Goal: Entertainment & Leisure: Consume media (video, audio)

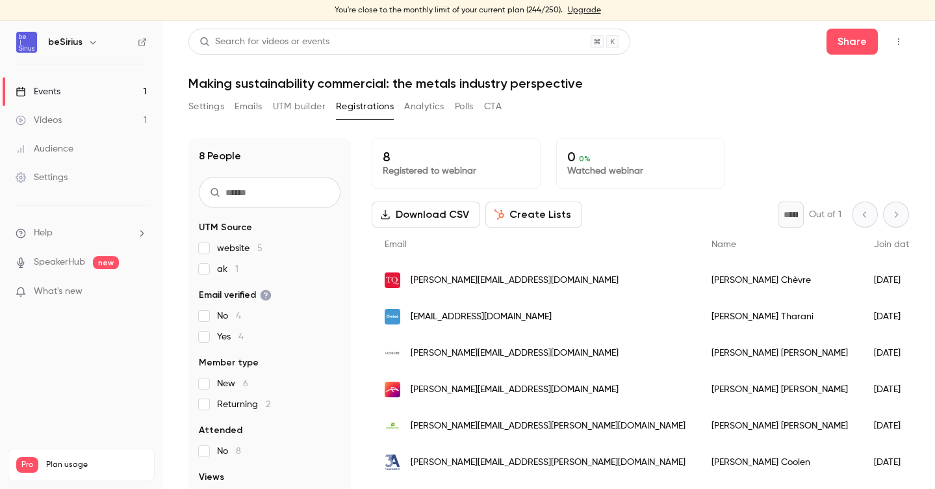
scroll to position [16, 0]
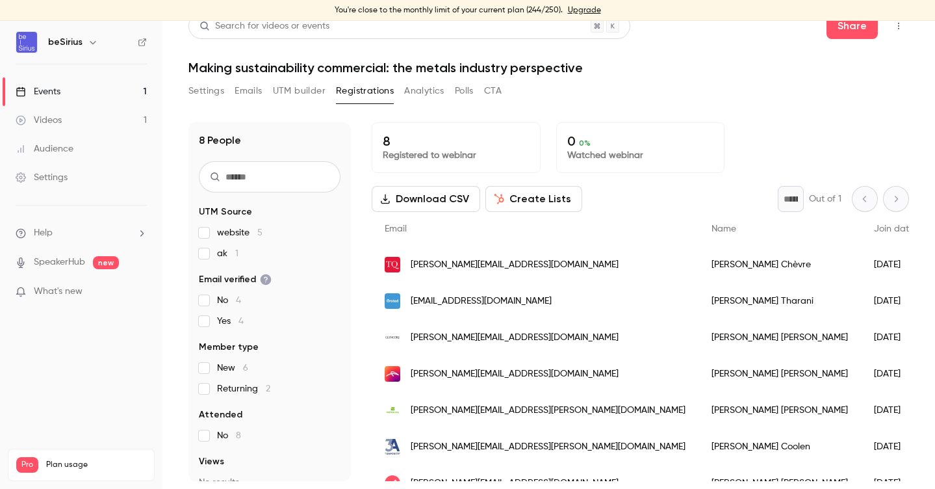
click at [54, 112] on link "Videos 1" at bounding box center [81, 120] width 162 height 29
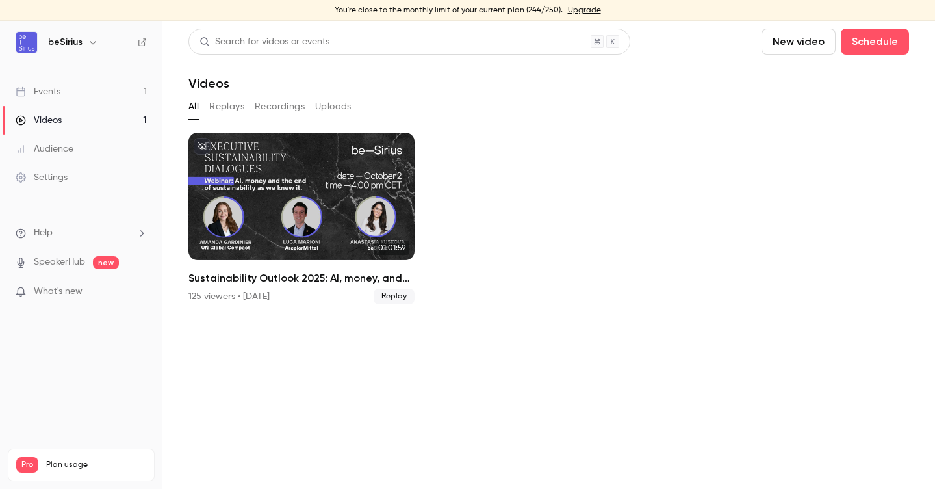
click at [49, 119] on div "Videos" at bounding box center [39, 120] width 46 height 13
click at [70, 37] on h6 "beSirius" at bounding box center [65, 42] width 34 height 13
click at [92, 42] on icon "button" at bounding box center [93, 42] width 10 height 10
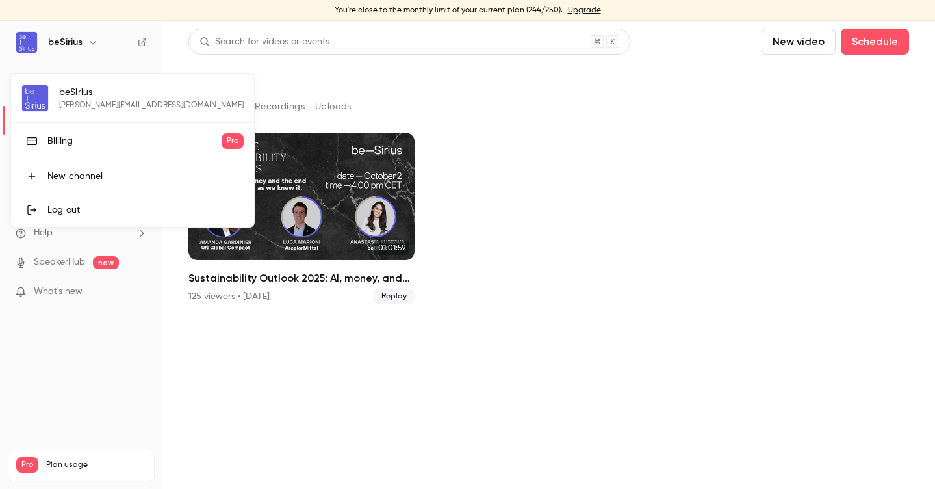
click at [236, 354] on div at bounding box center [467, 244] width 935 height 489
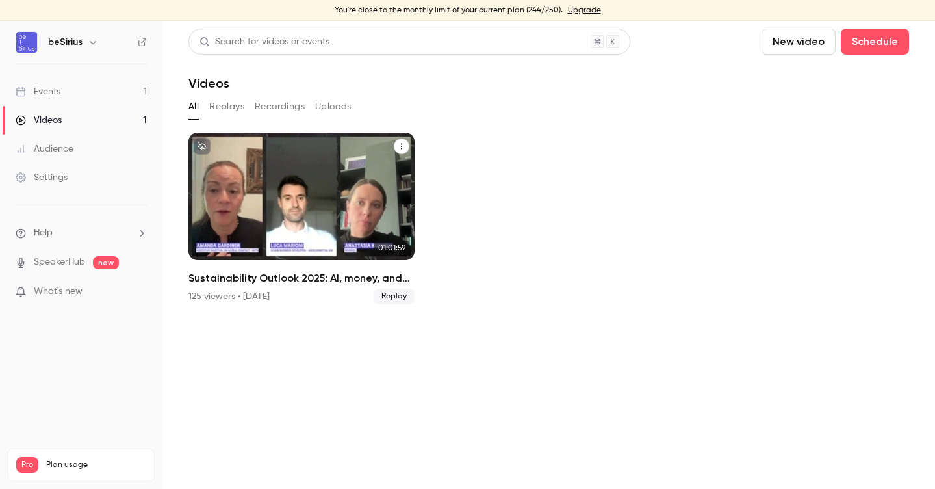
click at [211, 167] on div "Sustainability Outlook 2025: AI, money, and the end of sustainability as we kne…" at bounding box center [301, 196] width 226 height 127
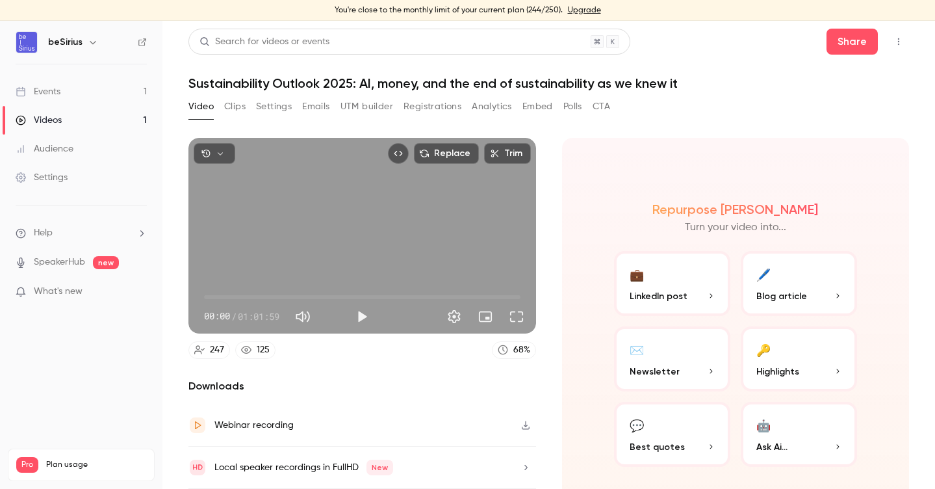
click at [240, 107] on button "Clips" at bounding box center [234, 106] width 21 height 21
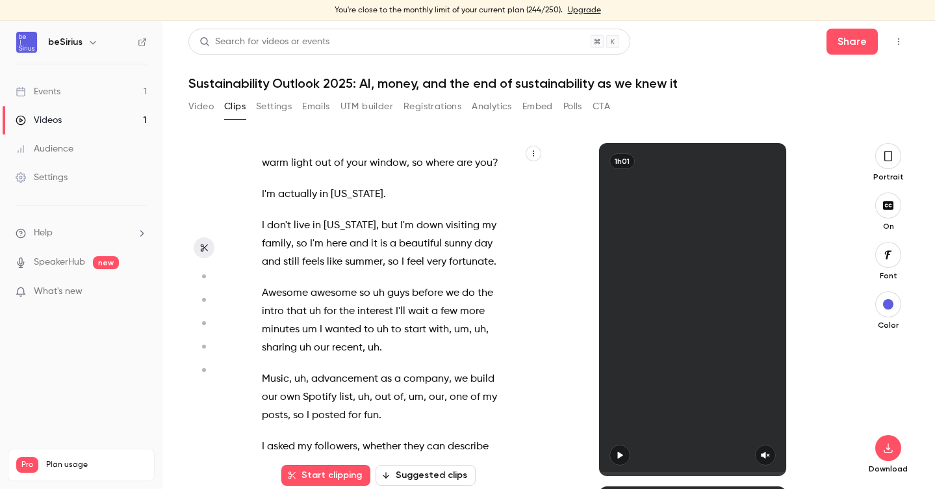
click at [894, 148] on button "button" at bounding box center [889, 156] width 26 height 26
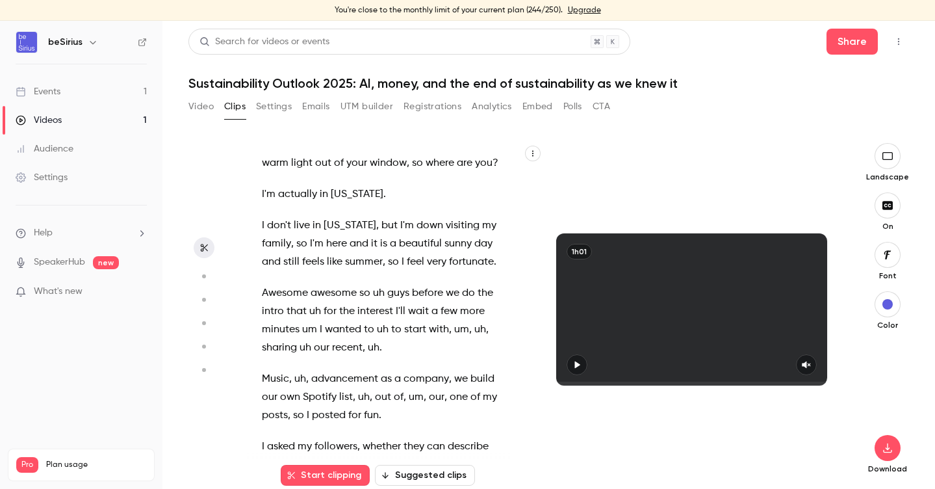
click at [584, 365] on button "button" at bounding box center [577, 364] width 21 height 21
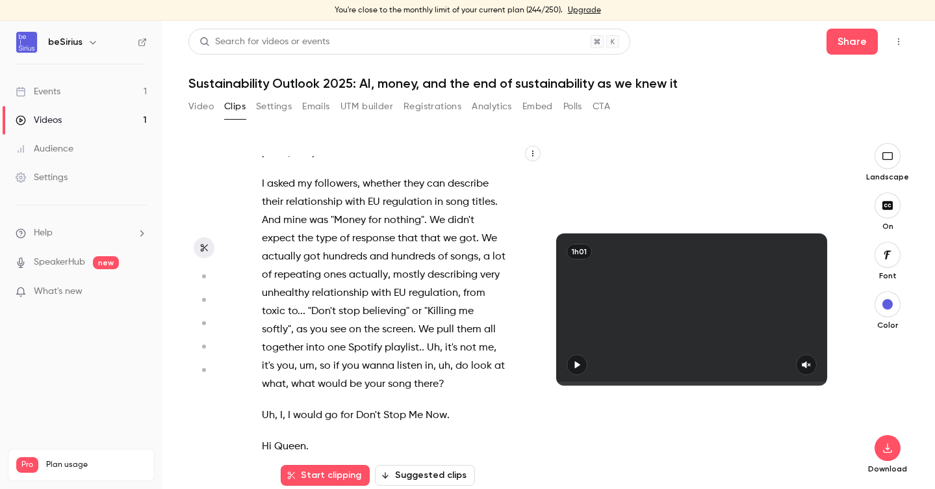
click at [199, 109] on button "Video" at bounding box center [200, 106] width 25 height 21
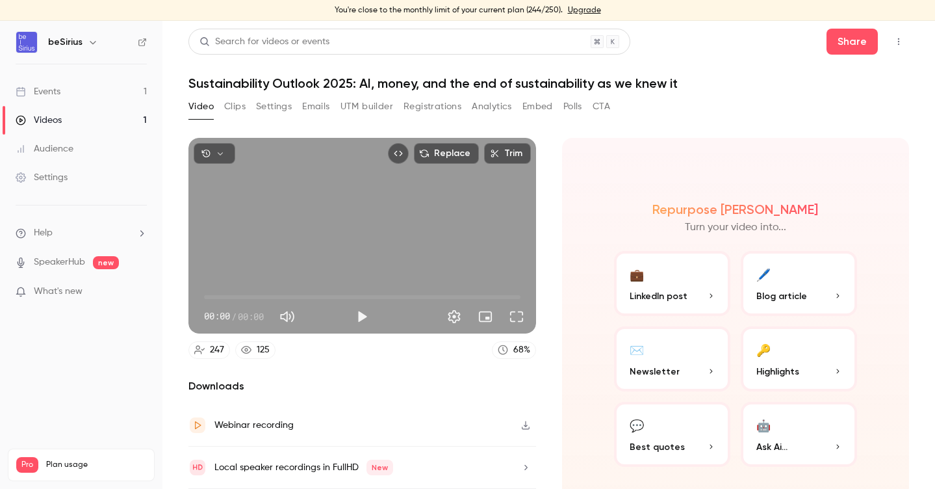
click at [235, 110] on button "Clips" at bounding box center [234, 106] width 21 height 21
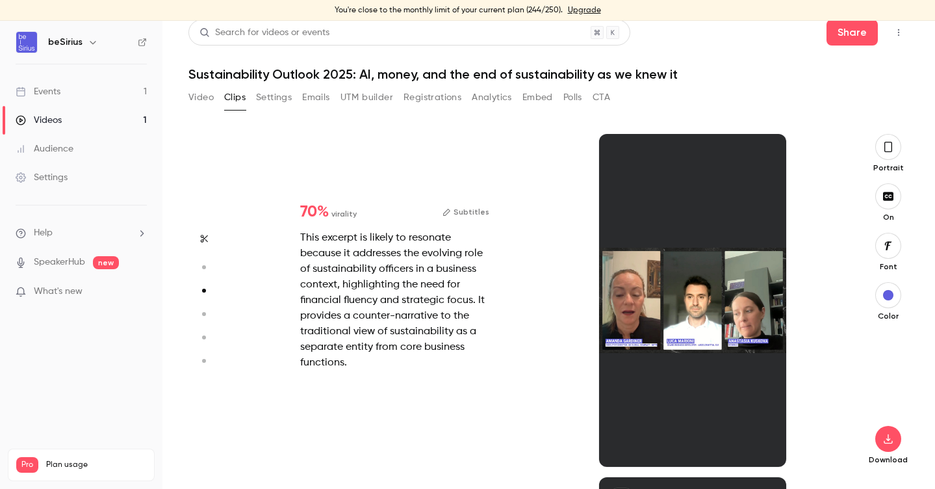
scroll to position [686, 0]
click at [708, 198] on div at bounding box center [692, 300] width 187 height 333
click at [891, 141] on icon "button" at bounding box center [888, 147] width 10 height 14
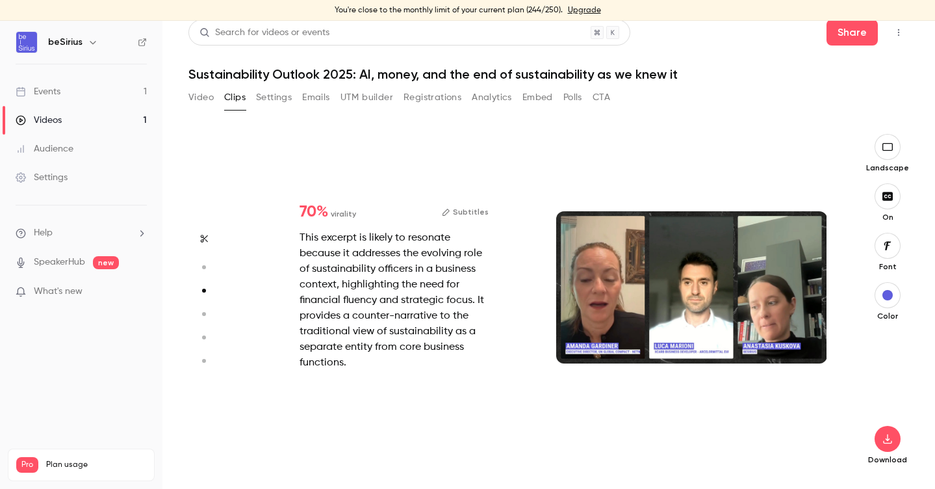
click at [708, 287] on div at bounding box center [692, 287] width 272 height 153
click at [706, 283] on div at bounding box center [692, 287] width 272 height 153
click at [612, 328] on div at bounding box center [692, 287] width 272 height 153
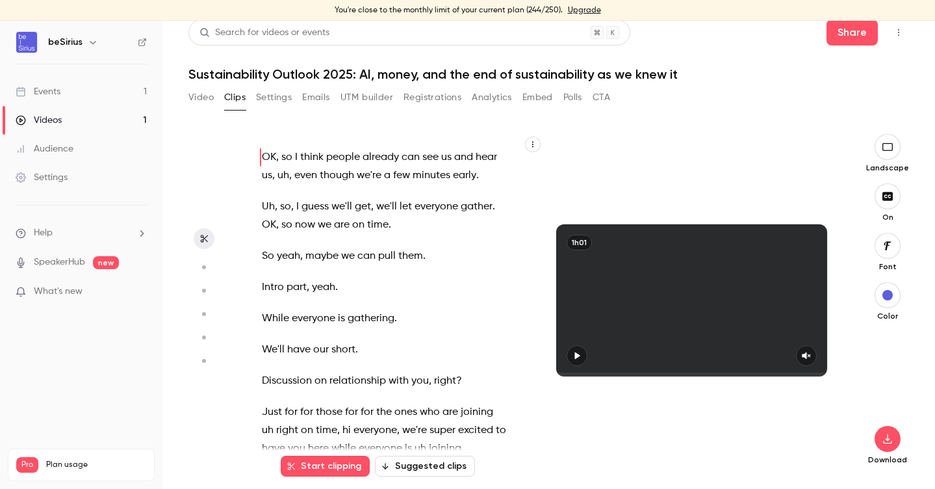
scroll to position [0, 0]
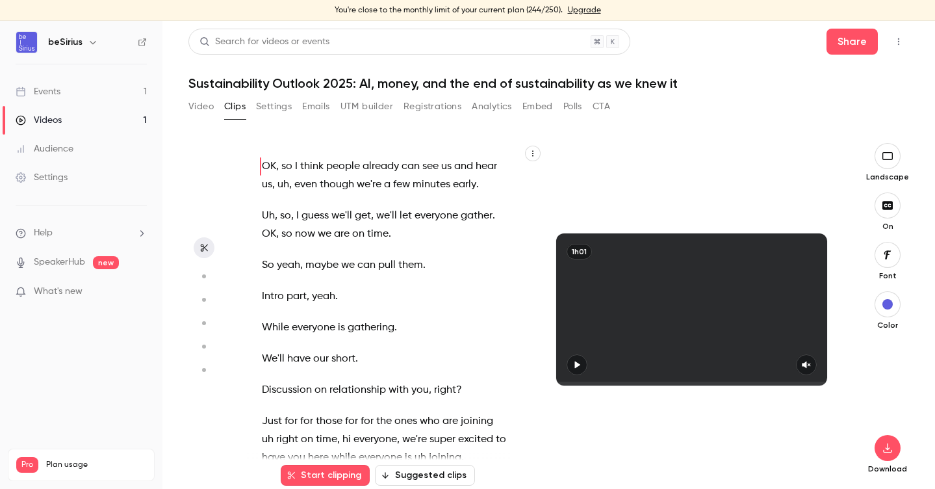
click at [574, 369] on icon "button" at bounding box center [577, 364] width 10 height 9
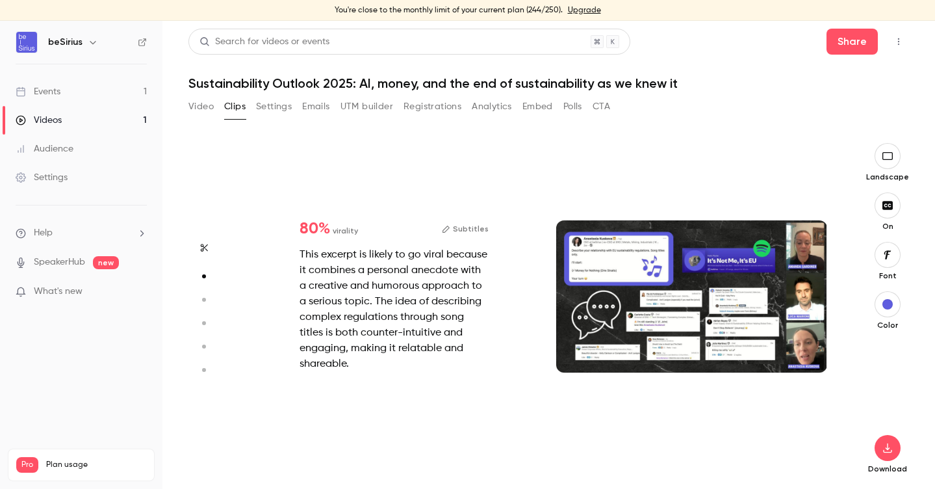
scroll to position [343, 0]
click at [632, 304] on div at bounding box center [692, 296] width 272 height 153
click at [887, 151] on icon "button" at bounding box center [888, 156] width 14 height 10
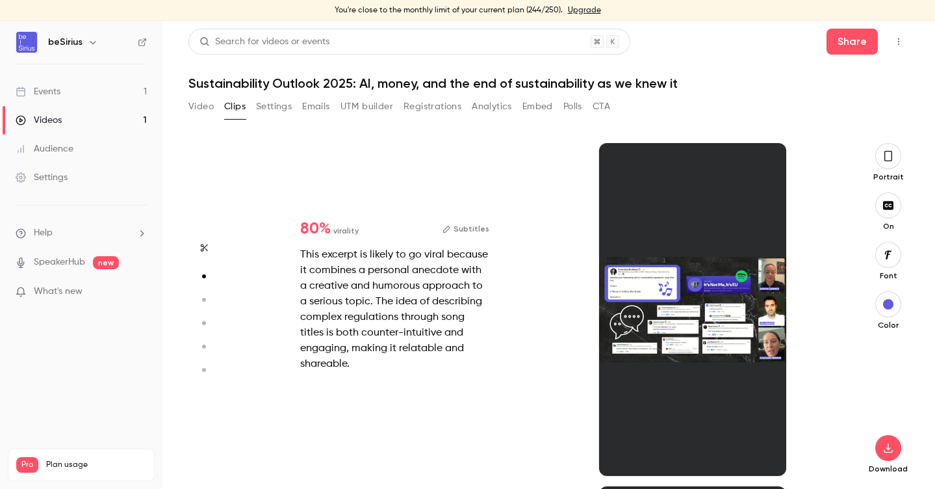
click at [706, 294] on div at bounding box center [692, 309] width 187 height 333
click at [902, 153] on div "Portrait" at bounding box center [889, 162] width 42 height 39
click at [884, 158] on icon "button" at bounding box center [888, 156] width 10 height 14
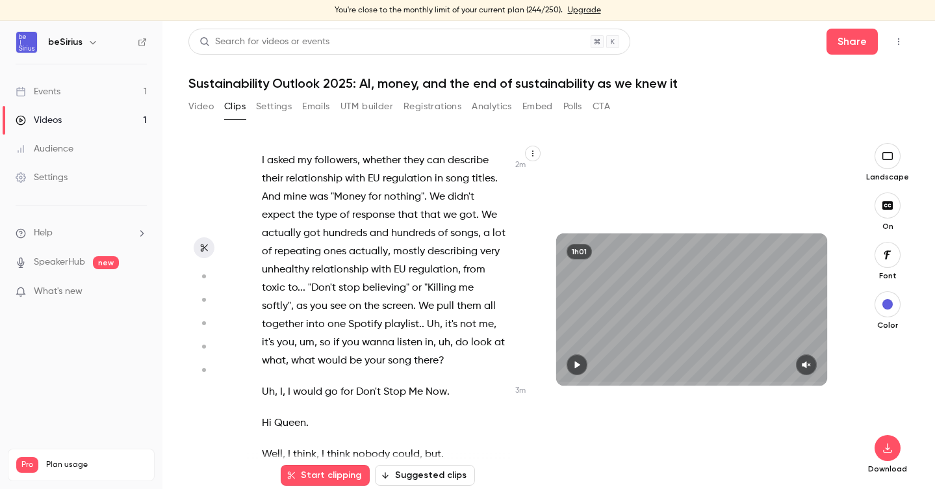
scroll to position [0, 0]
